Goal: Find specific page/section: Find specific page/section

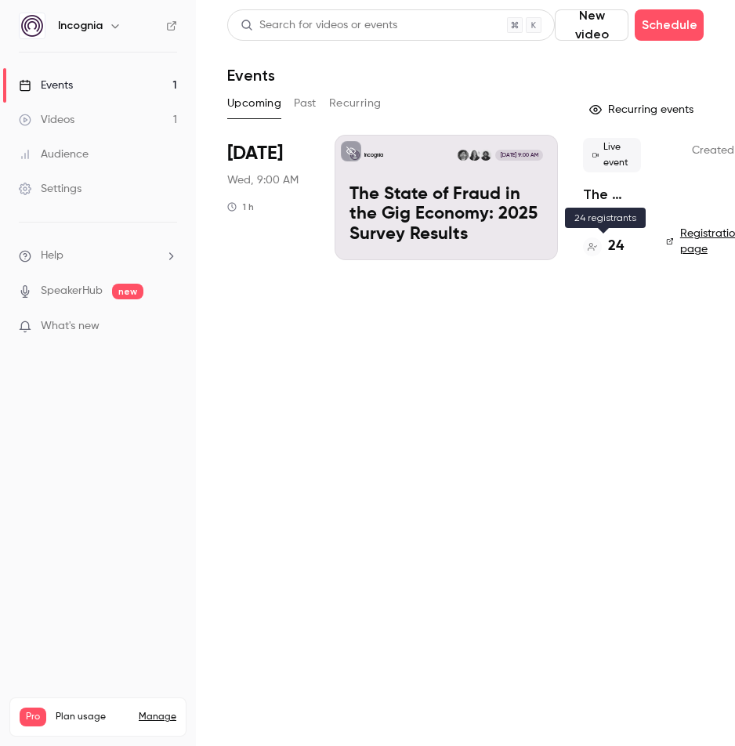
click at [615, 240] on h4 "24" at bounding box center [616, 246] width 16 height 21
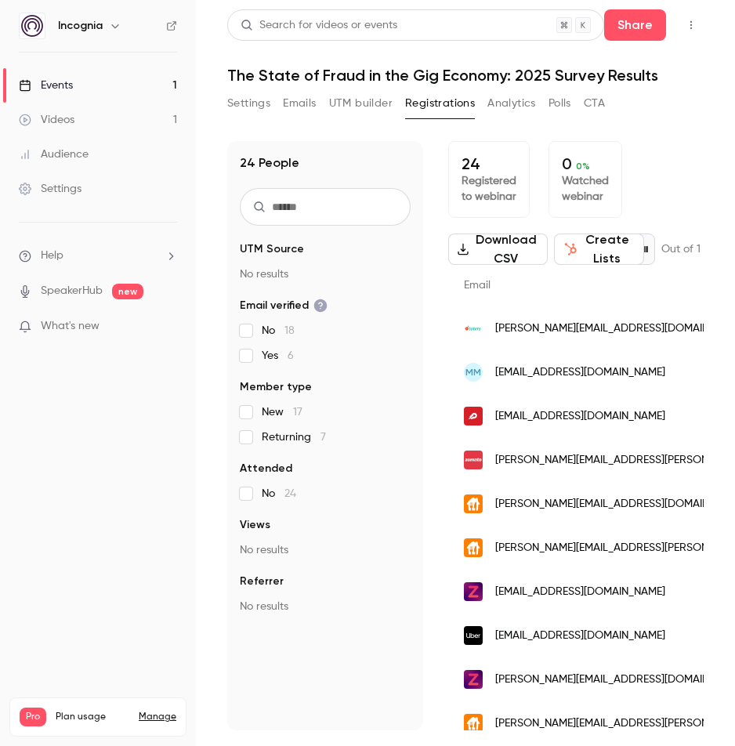
drag, startPoint x: 732, startPoint y: 252, endPoint x: 1013, endPoint y: 259, distance: 281.4
click at [734, 259] on html "Incognia Events 1 Videos 1 Audience Settings Help SpeakerHub new What's new Pro…" at bounding box center [367, 373] width 735 height 746
